Goal: Navigation & Orientation: Find specific page/section

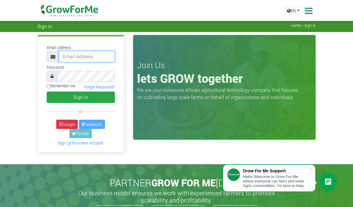
click at [87, 53] on input "email" at bounding box center [87, 56] width 56 height 11
type input "233241790365@growforme.com"
click at [80, 97] on button "Sign In" at bounding box center [81, 96] width 68 height 11
click at [47, 87] on input "Remember me" at bounding box center [49, 86] width 4 height 4
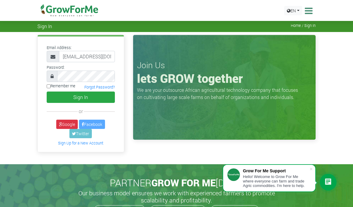
checkbox input "true"
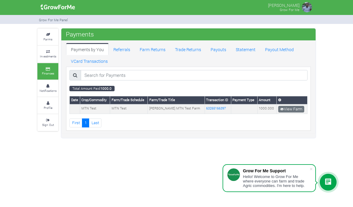
click at [310, 166] on span at bounding box center [311, 169] width 6 height 6
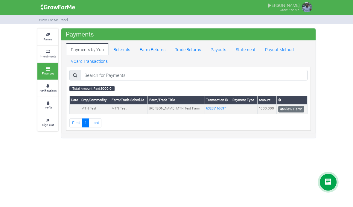
click at [43, 33] on link "Farms" at bounding box center [47, 37] width 21 height 16
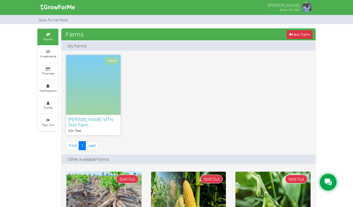
click at [45, 56] on small "Investments" at bounding box center [48, 56] width 16 height 4
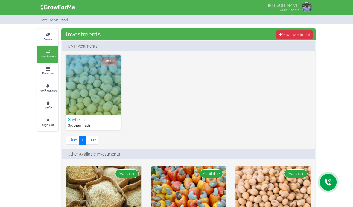
click at [44, 63] on link "Finances" at bounding box center [47, 71] width 21 height 16
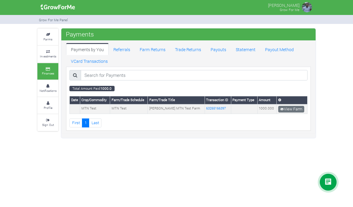
click at [47, 33] on icon at bounding box center [48, 34] width 18 height 3
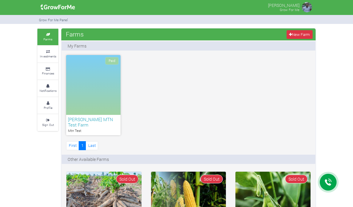
scroll to position [1, 0]
